Goal: Obtain resource: Obtain resource

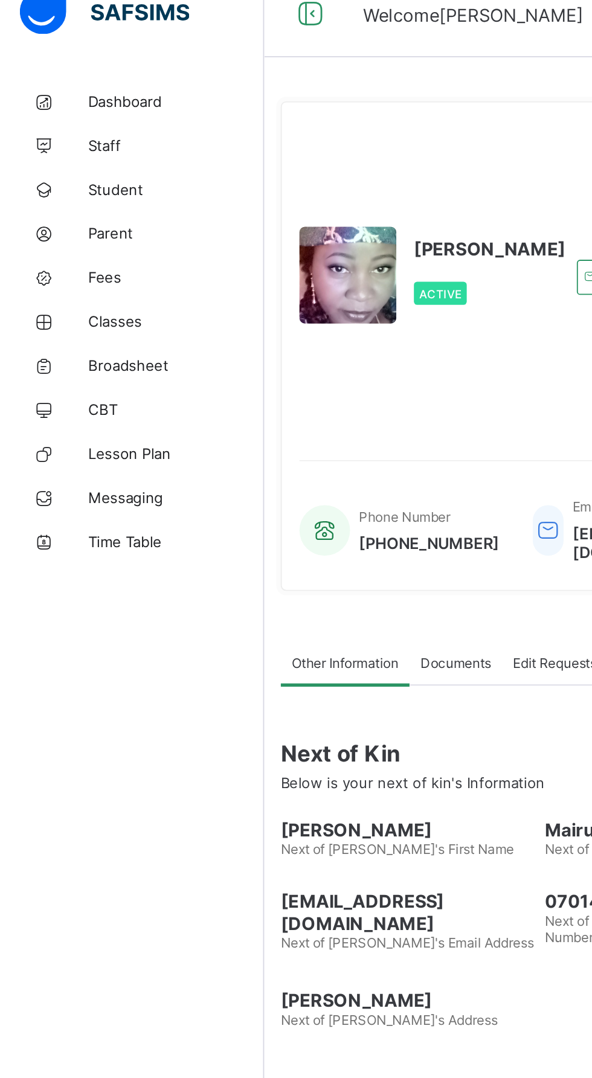
click at [84, 211] on link "Broadsheet" at bounding box center [72, 217] width 145 height 24
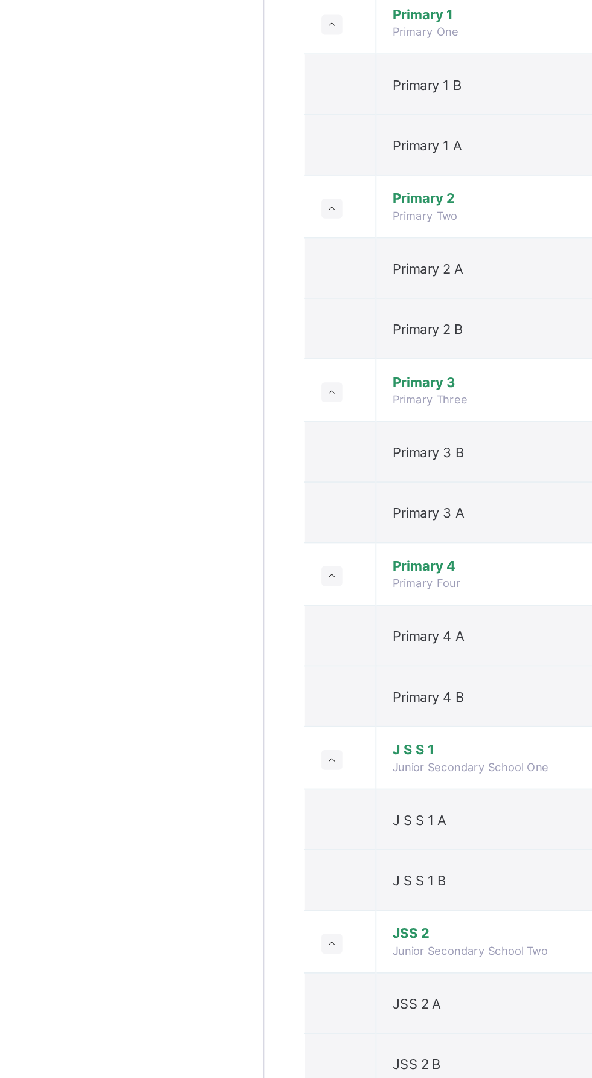
click at [271, 808] on td "J S S 1 A" at bounding box center [327, 807] width 242 height 33
click at [255, 805] on td "J S S 1 A" at bounding box center [327, 807] width 242 height 33
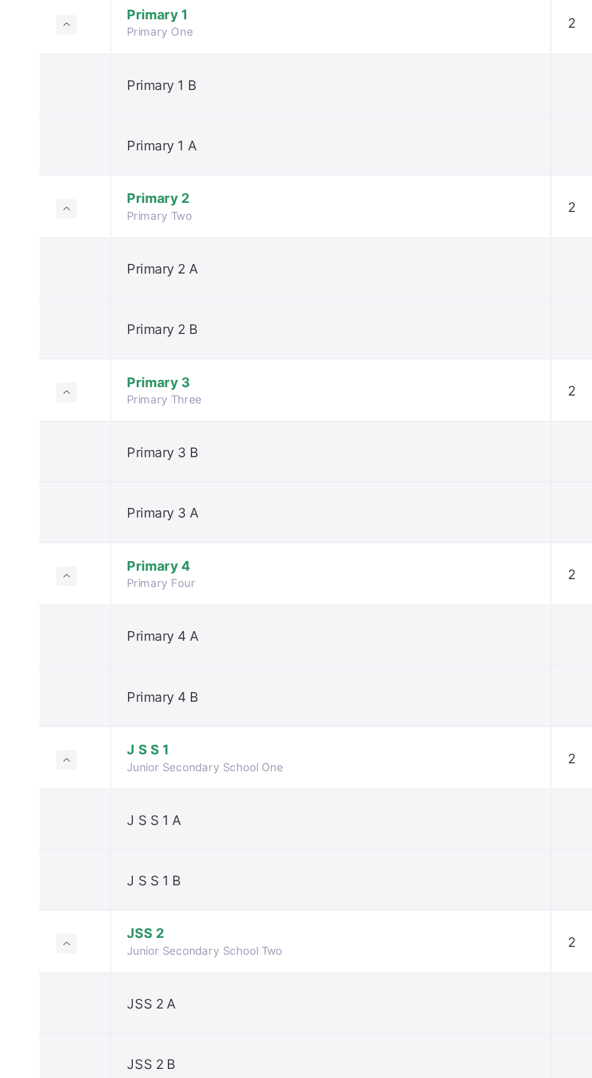
click at [274, 803] on td "J S S 1 A" at bounding box center [327, 807] width 242 height 33
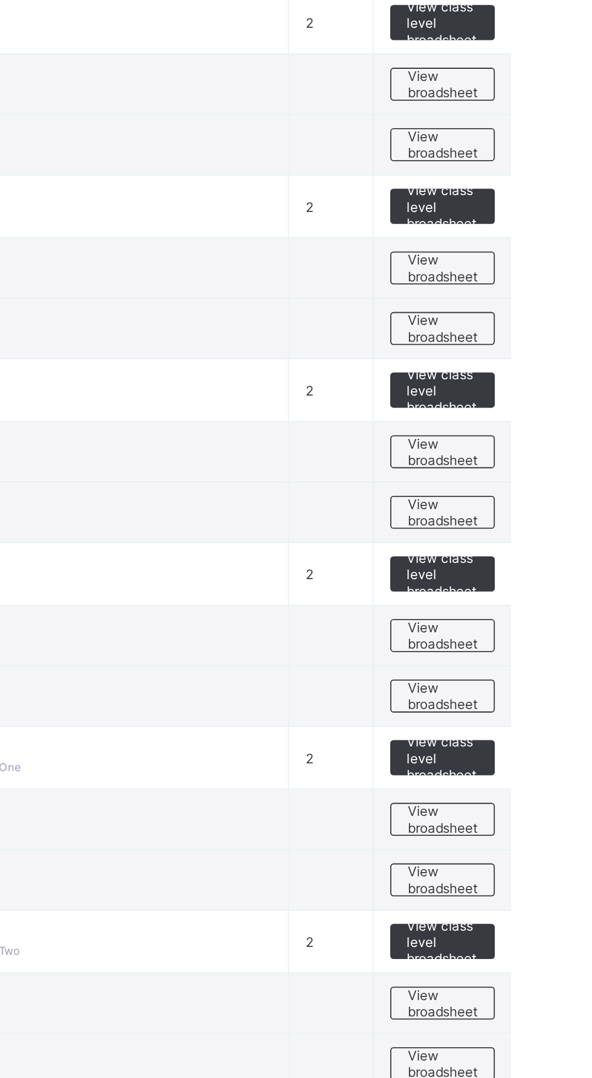
click at [538, 798] on div "View broadsheet" at bounding box center [532, 807] width 57 height 18
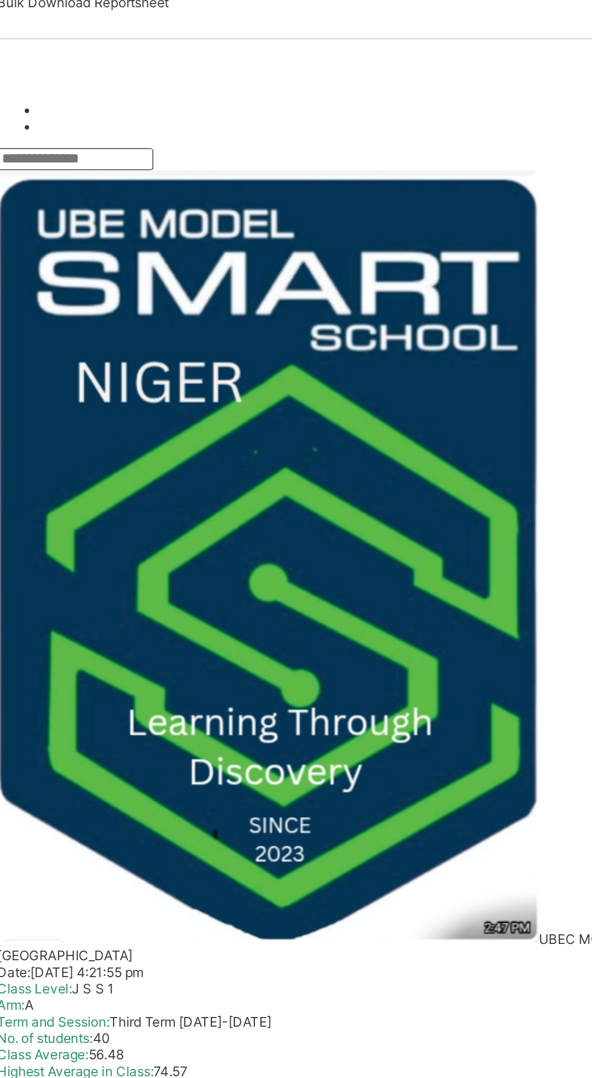
click at [221, 269] on input "text" at bounding box center [188, 263] width 86 height 12
type input "****"
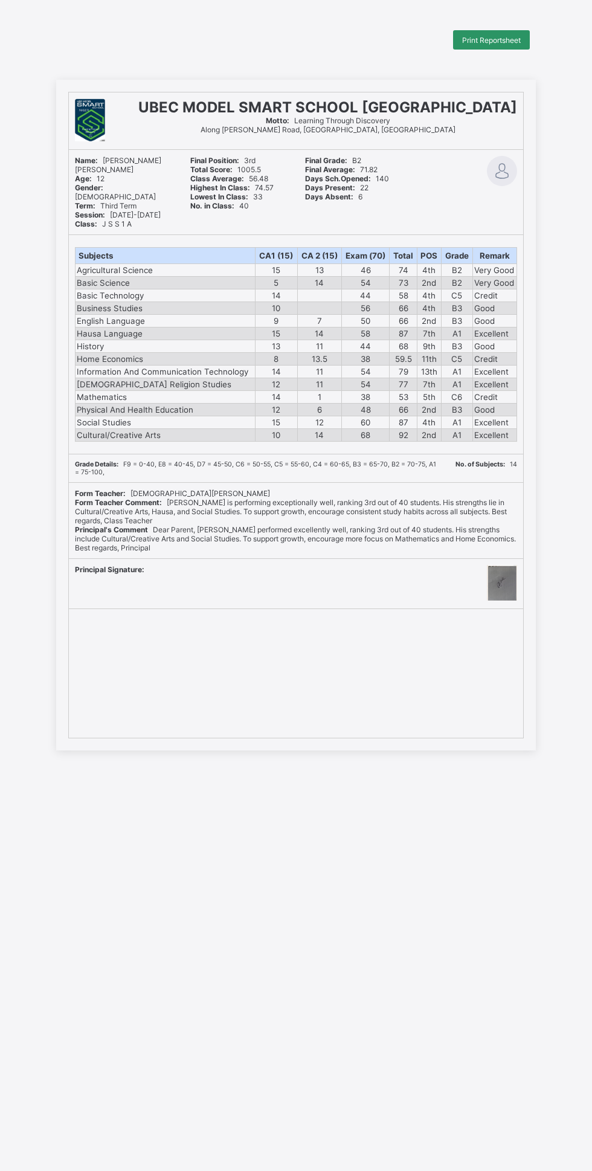
click at [488, 34] on div "Print Reportsheet" at bounding box center [491, 39] width 77 height 19
click at [480, 40] on span "Print Reportsheet" at bounding box center [491, 40] width 59 height 9
